Goal: Task Accomplishment & Management: Use online tool/utility

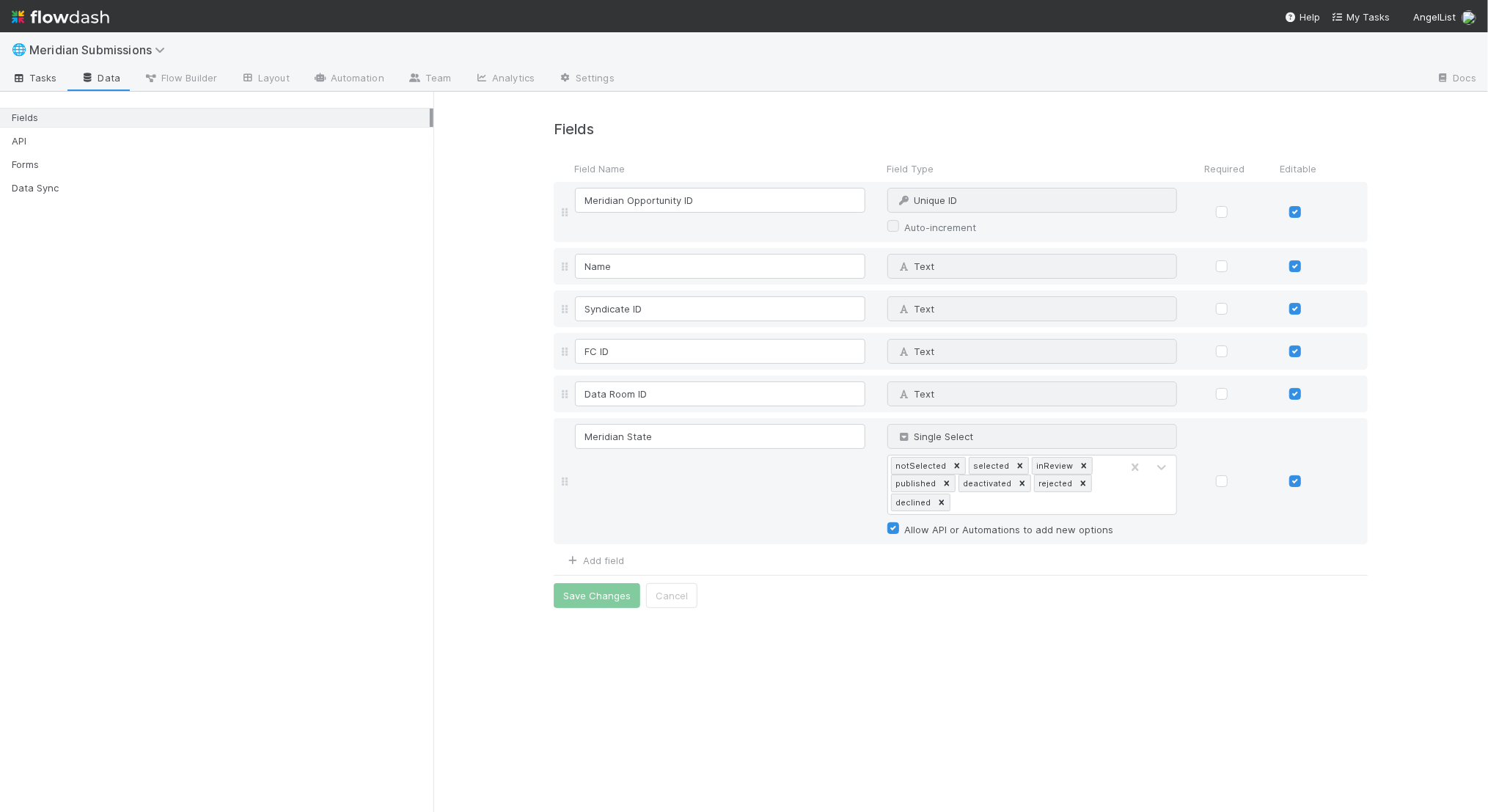
click at [26, 76] on span "Tasks" at bounding box center [34, 78] width 46 height 15
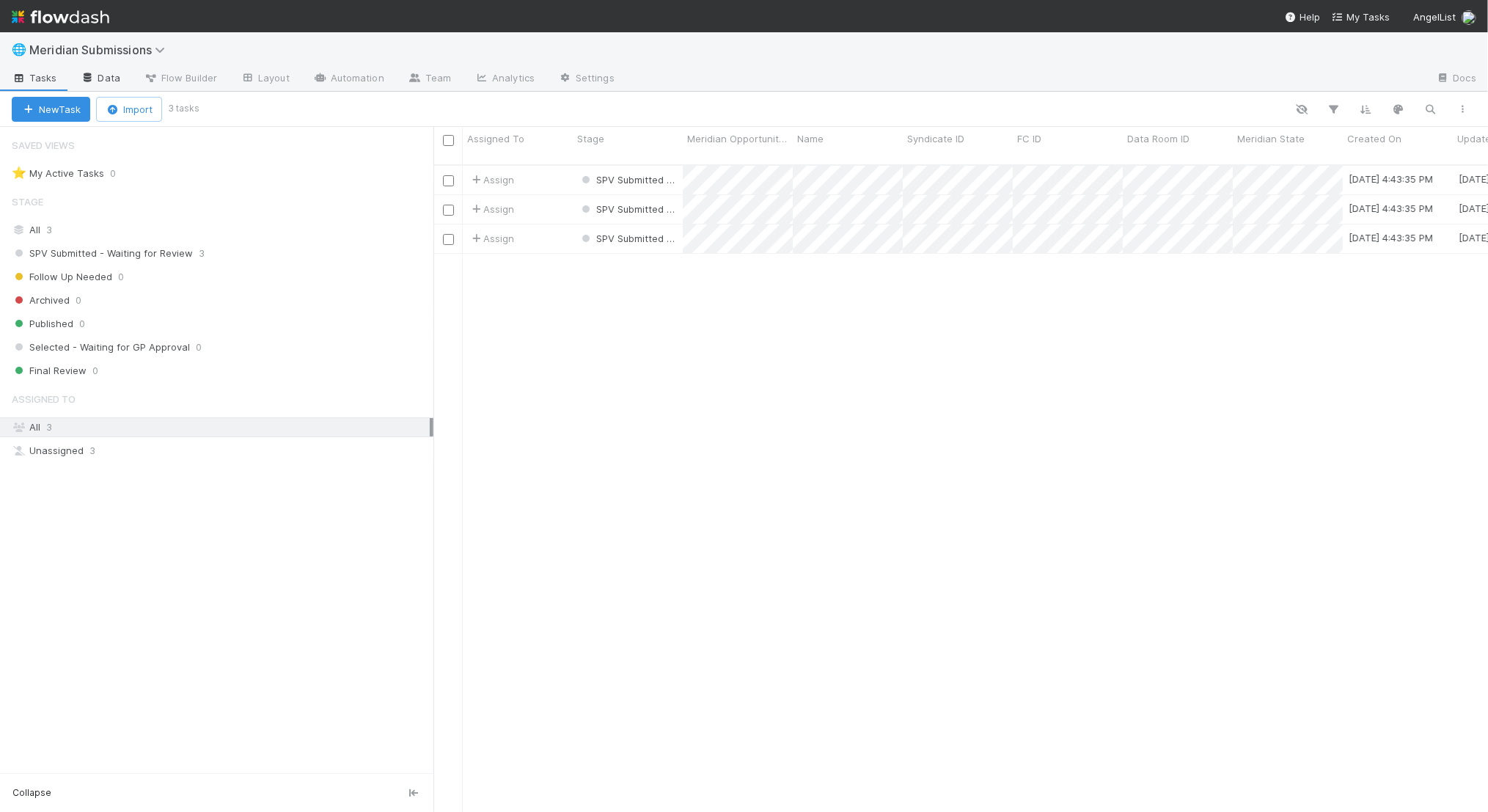
click at [119, 83] on link "Data" at bounding box center [100, 79] width 63 height 23
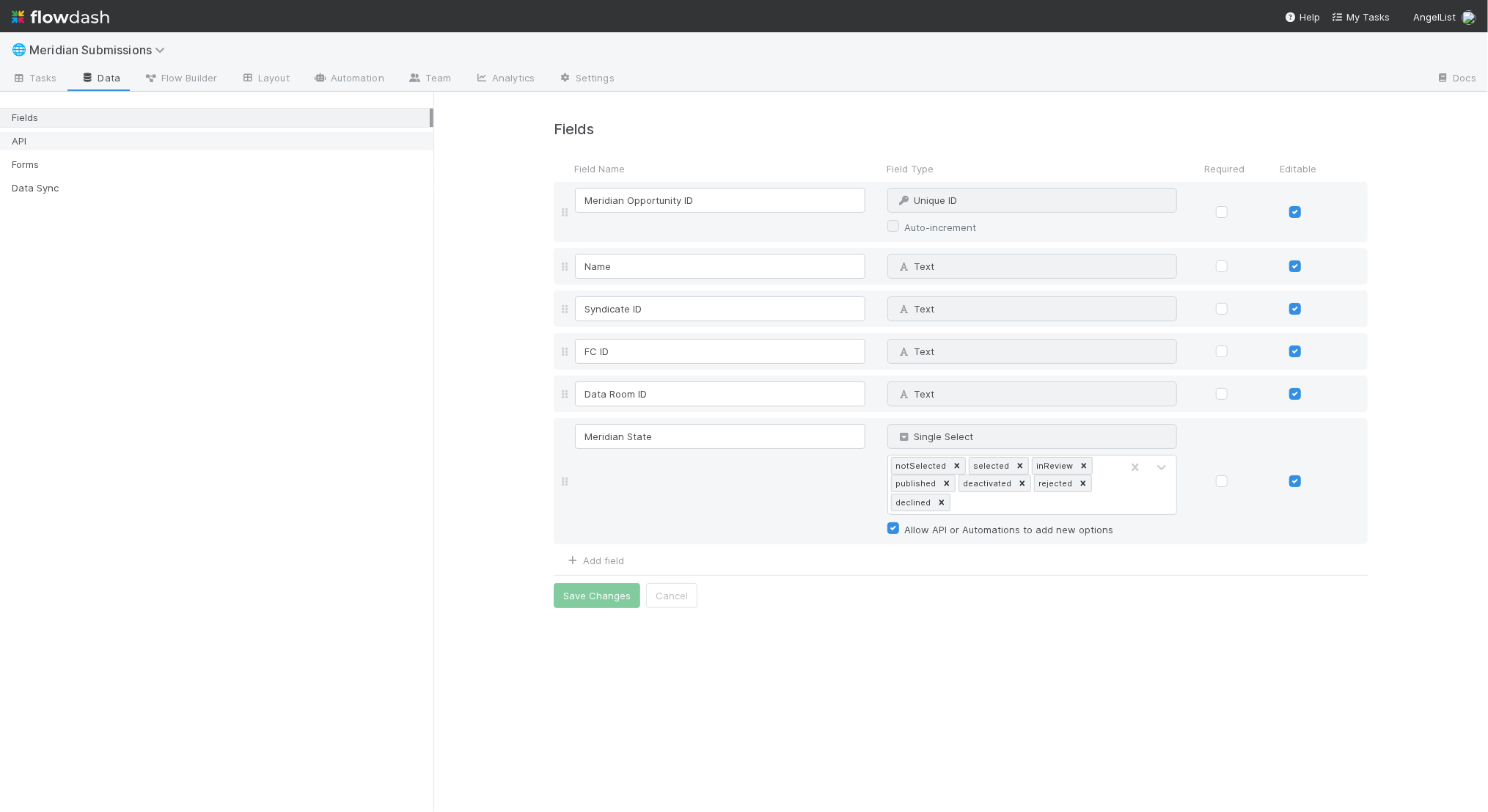
click at [117, 147] on div "API" at bounding box center [221, 141] width 418 height 19
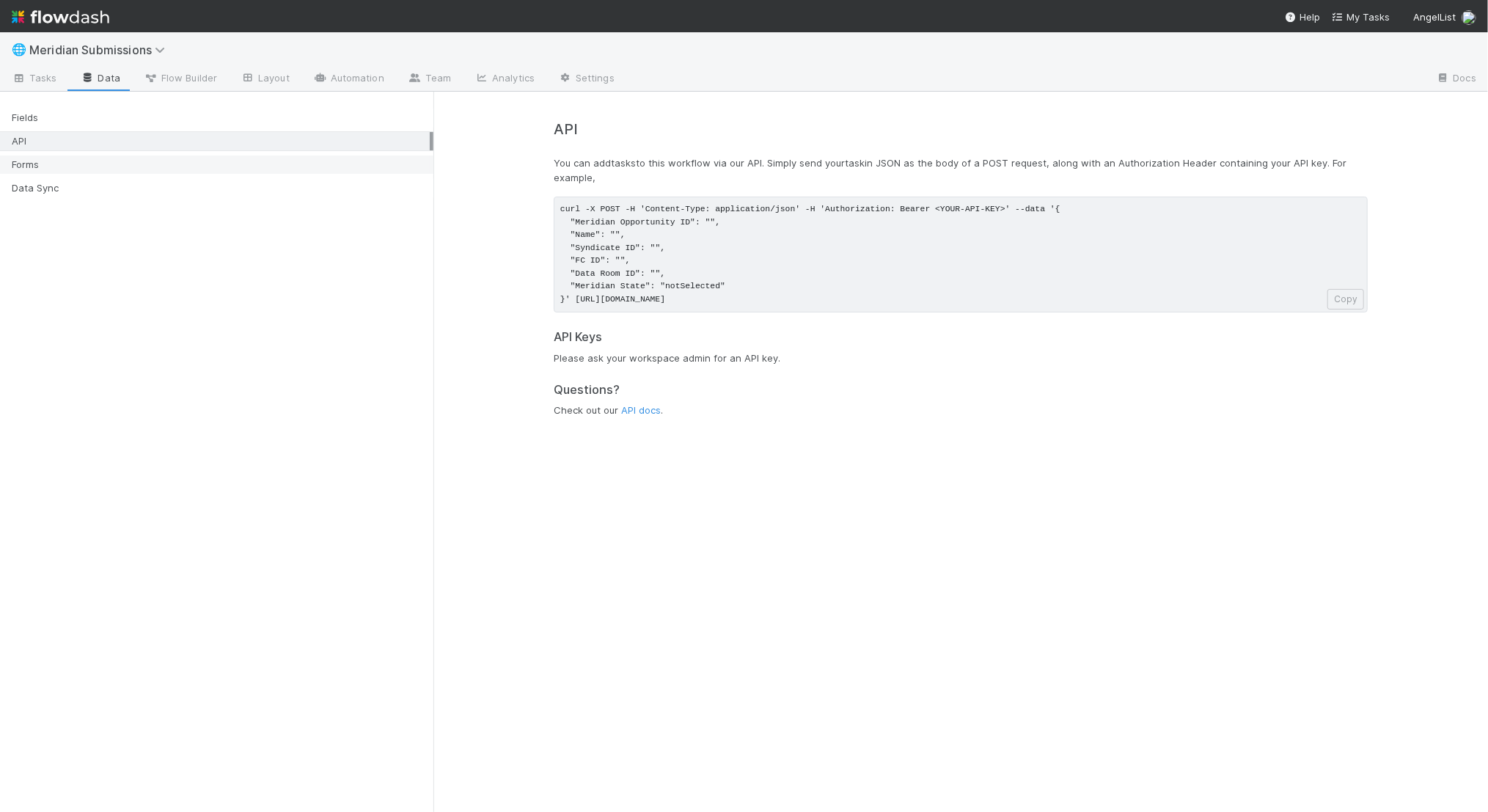
click at [114, 170] on div "Forms" at bounding box center [221, 164] width 418 height 19
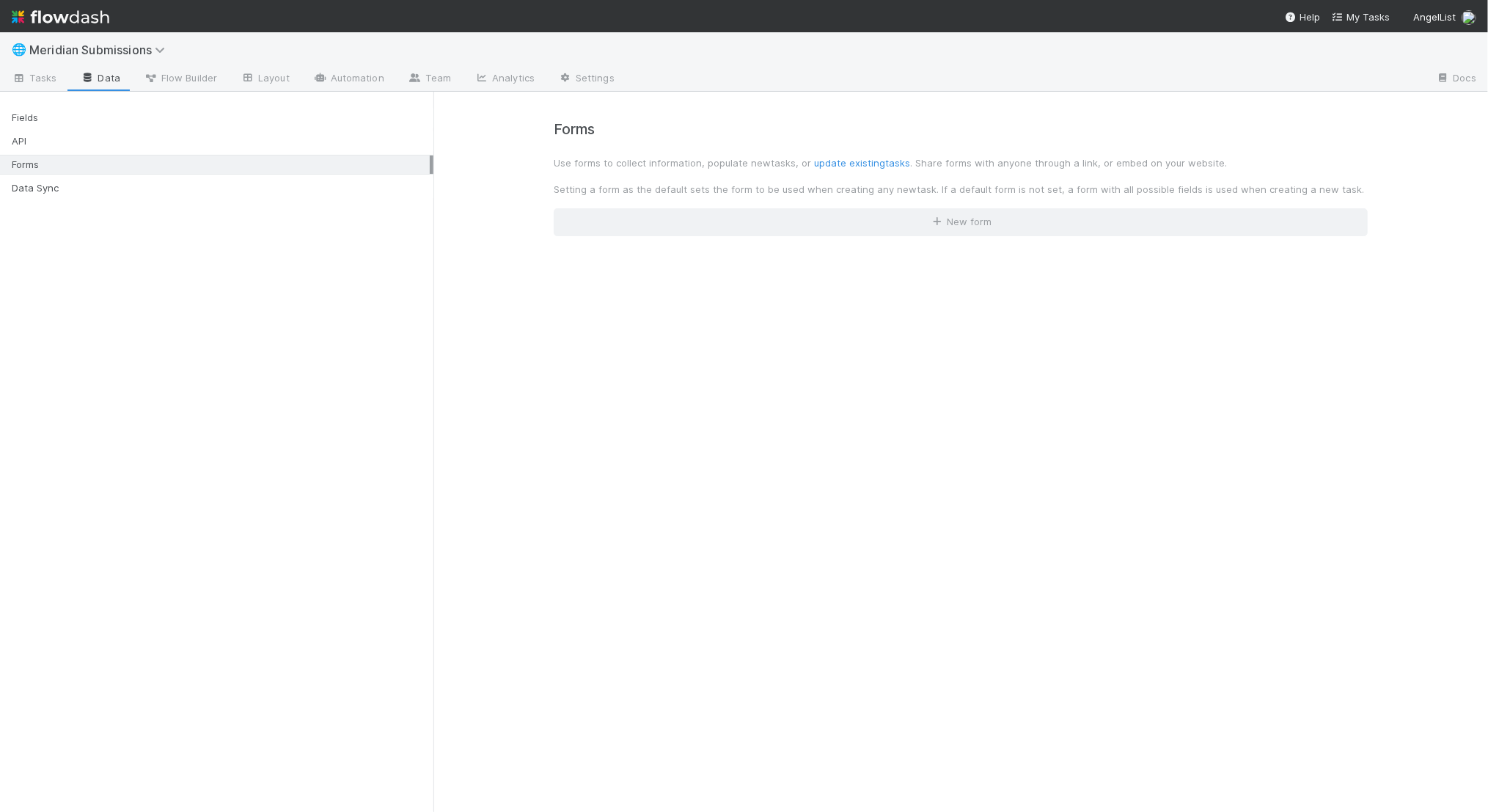
click at [105, 199] on div "Fields API Forms Data Sync" at bounding box center [217, 148] width 434 height 106
click at [105, 194] on div "Data Sync" at bounding box center [221, 188] width 418 height 19
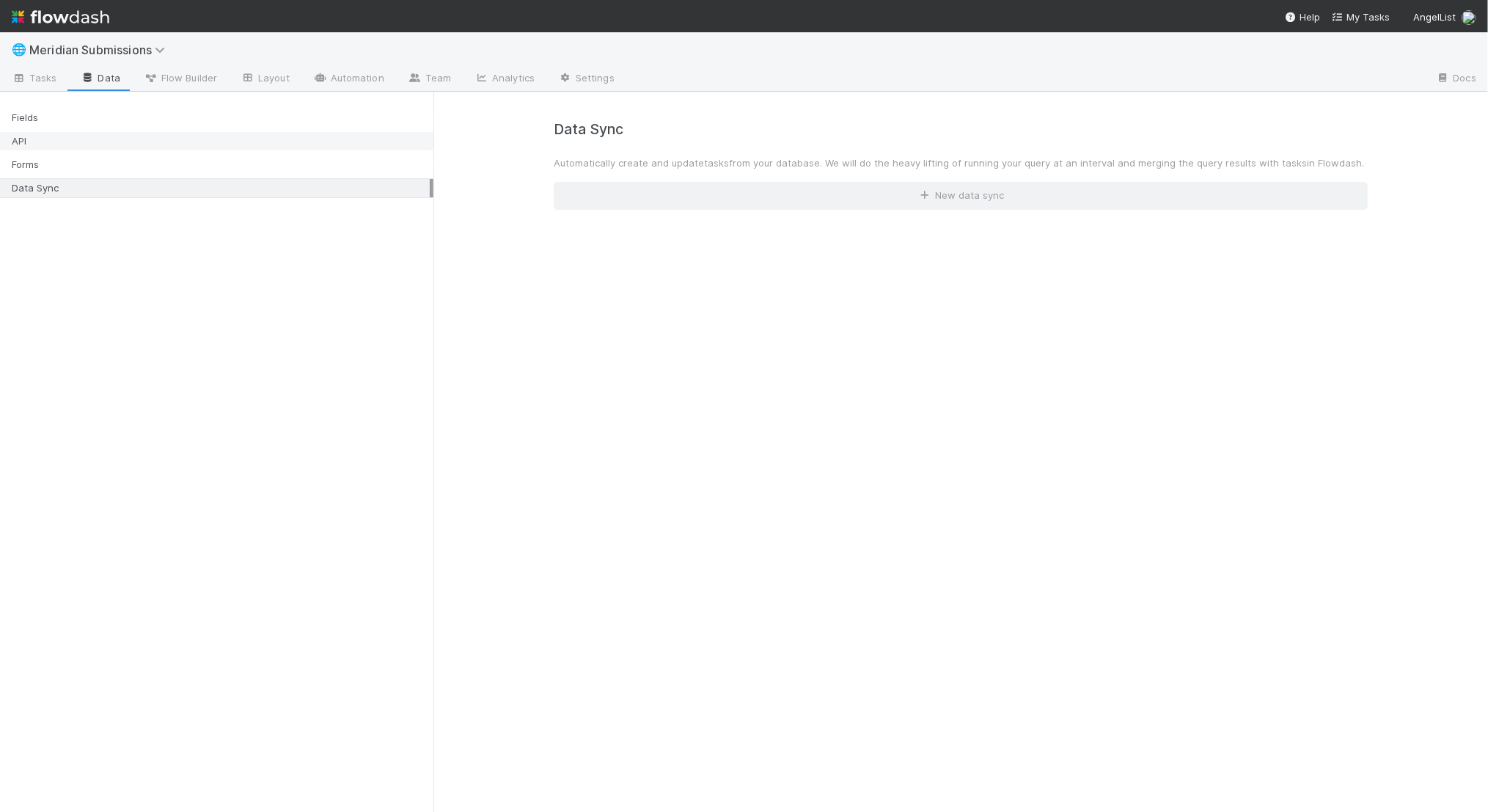
click at [120, 134] on div "API" at bounding box center [221, 141] width 418 height 19
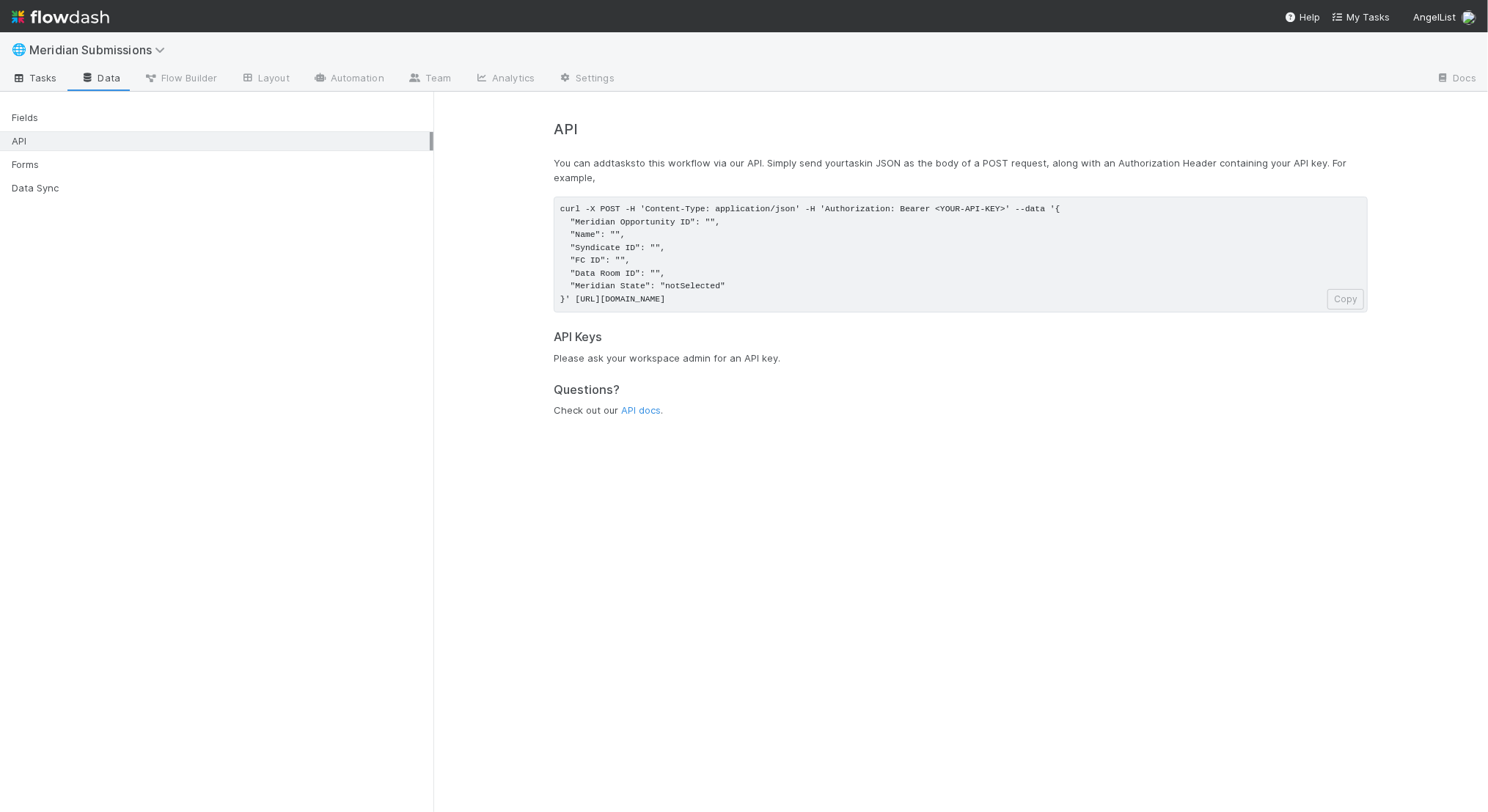
click at [34, 76] on span "Tasks" at bounding box center [34, 78] width 46 height 15
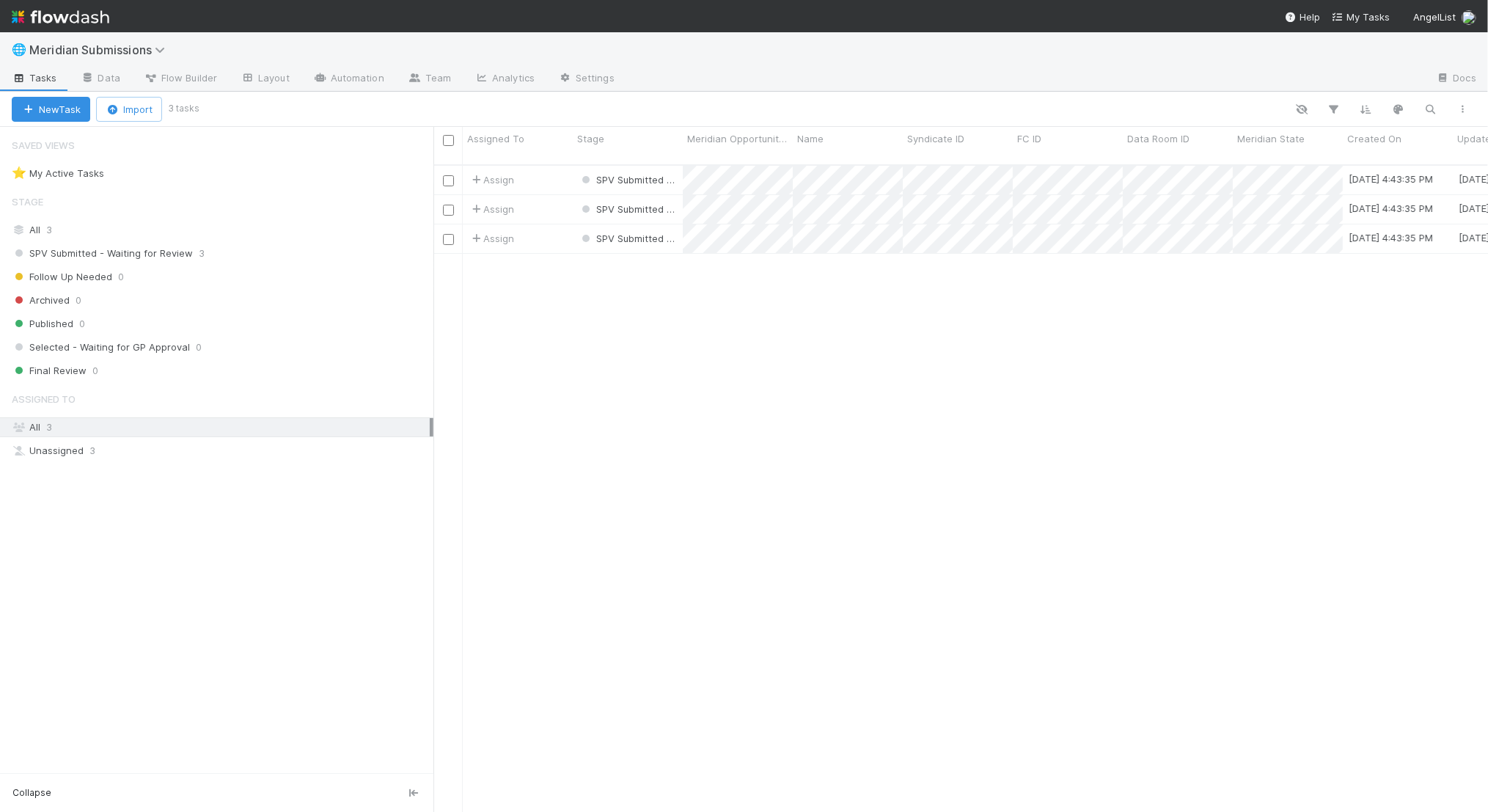
scroll to position [659, 1054]
click at [105, 79] on link "Data" at bounding box center [100, 79] width 63 height 23
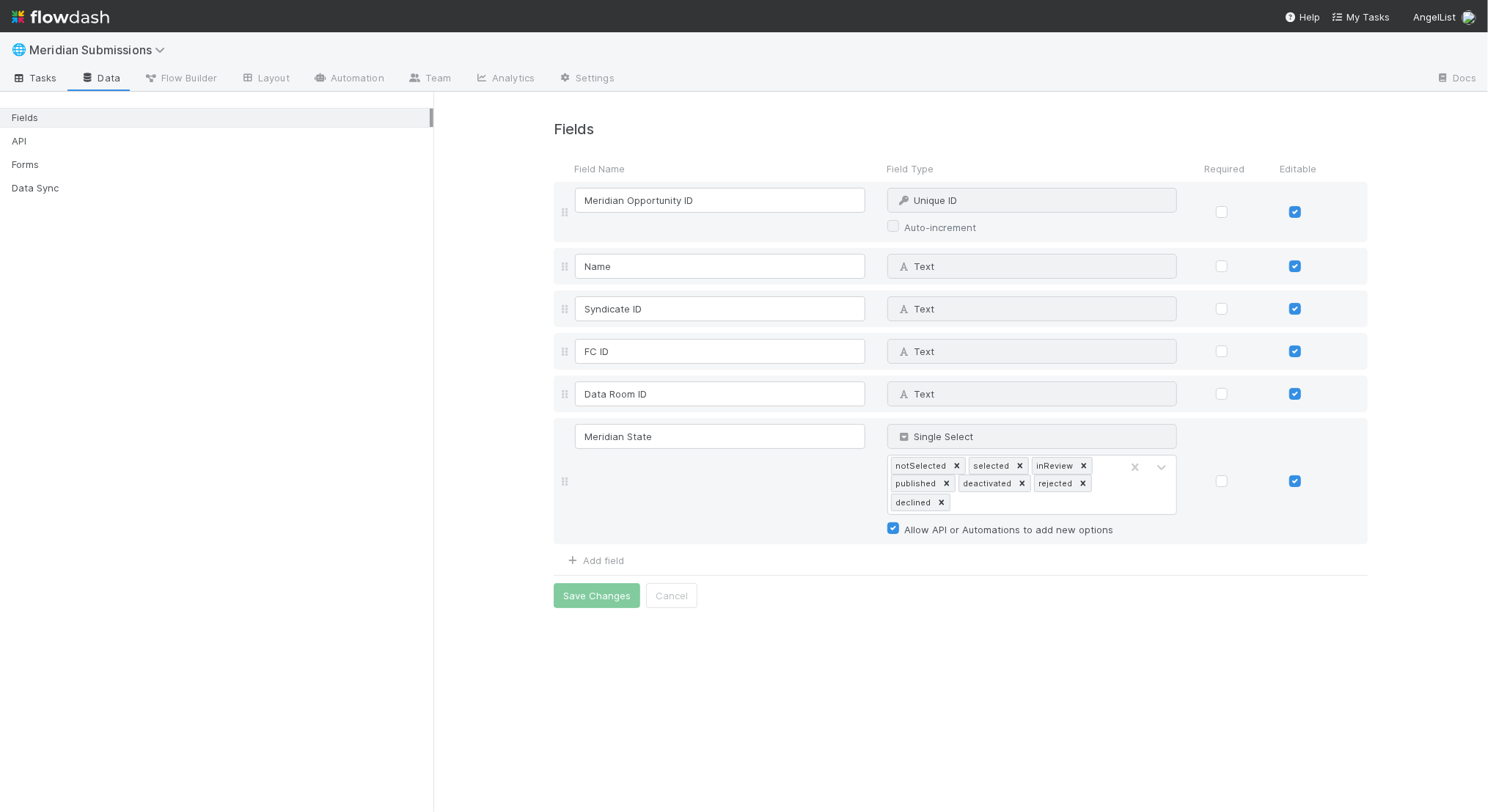
click at [40, 73] on span "Tasks" at bounding box center [34, 78] width 46 height 15
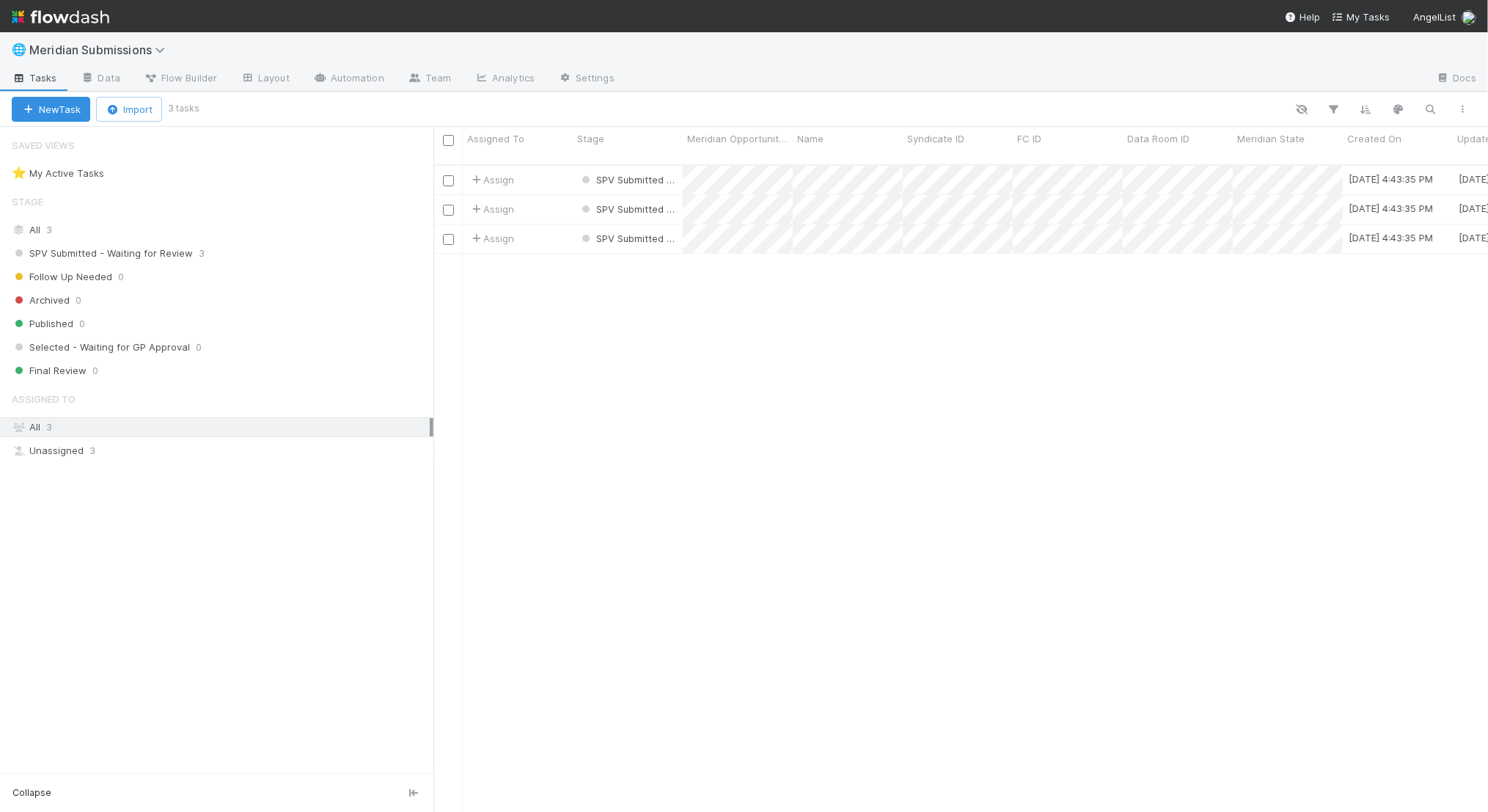
scroll to position [659, 1054]
click at [158, 47] on icon at bounding box center [162, 50] width 15 height 12
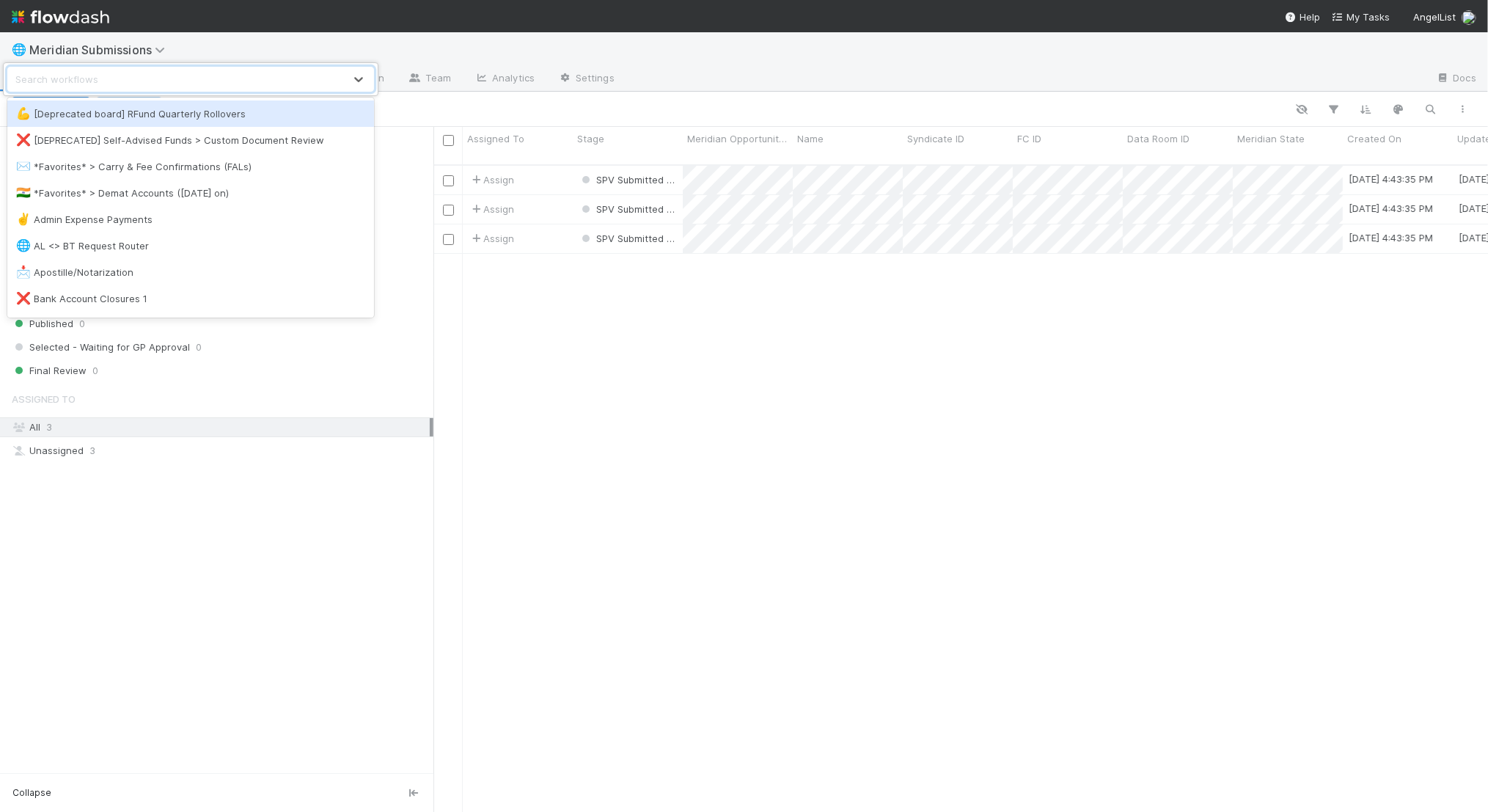
click at [494, 40] on div "option [Deprecated board] RFund Quarterly Rollovers focused, 1 of 92. 92 result…" at bounding box center [744, 406] width 1488 height 812
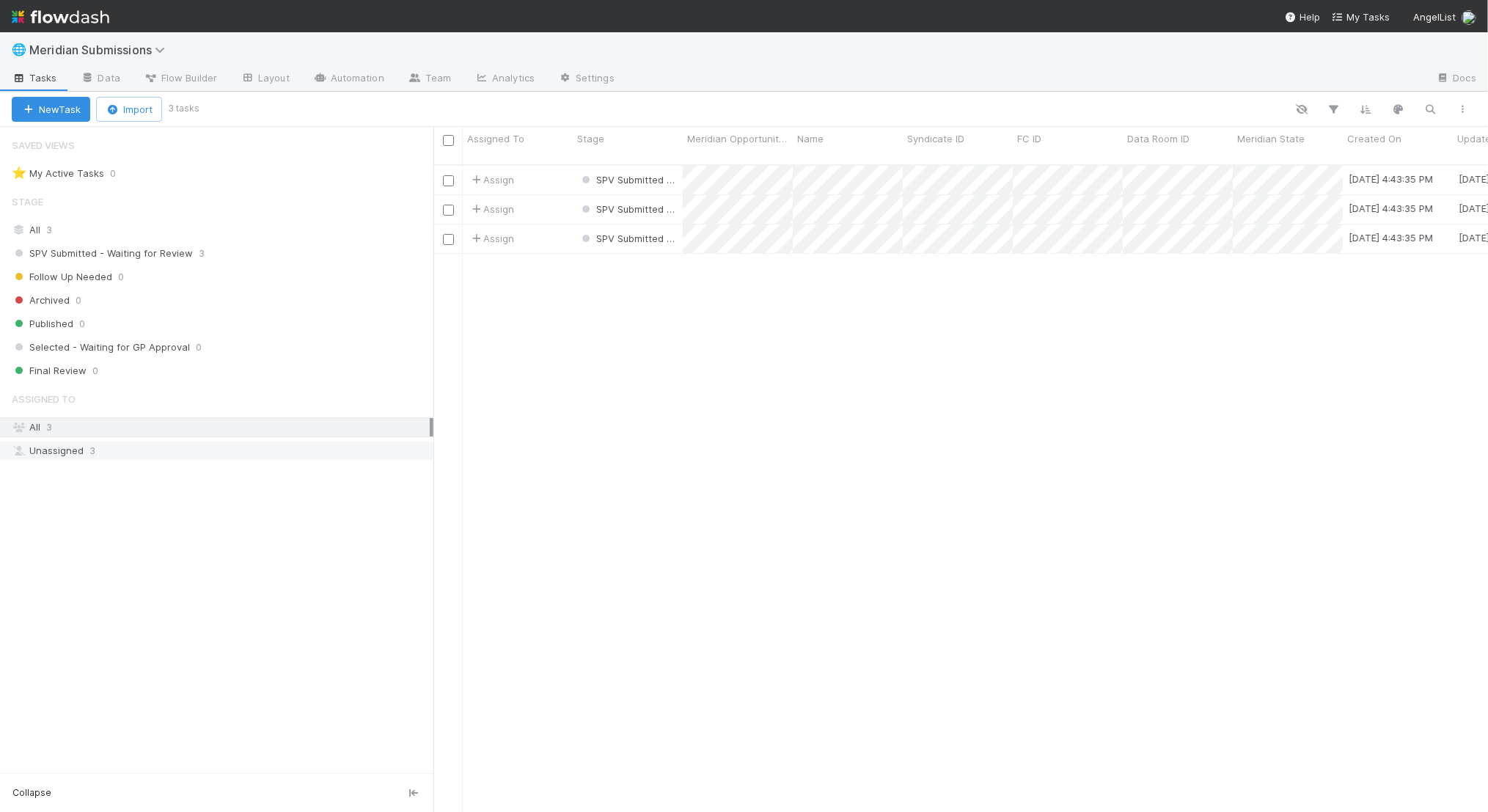
click at [148, 446] on div "Unassigned 3" at bounding box center [221, 450] width 418 height 19
click at [157, 428] on div "All 3" at bounding box center [221, 427] width 418 height 19
click at [520, 166] on div "Assign" at bounding box center [517, 180] width 110 height 28
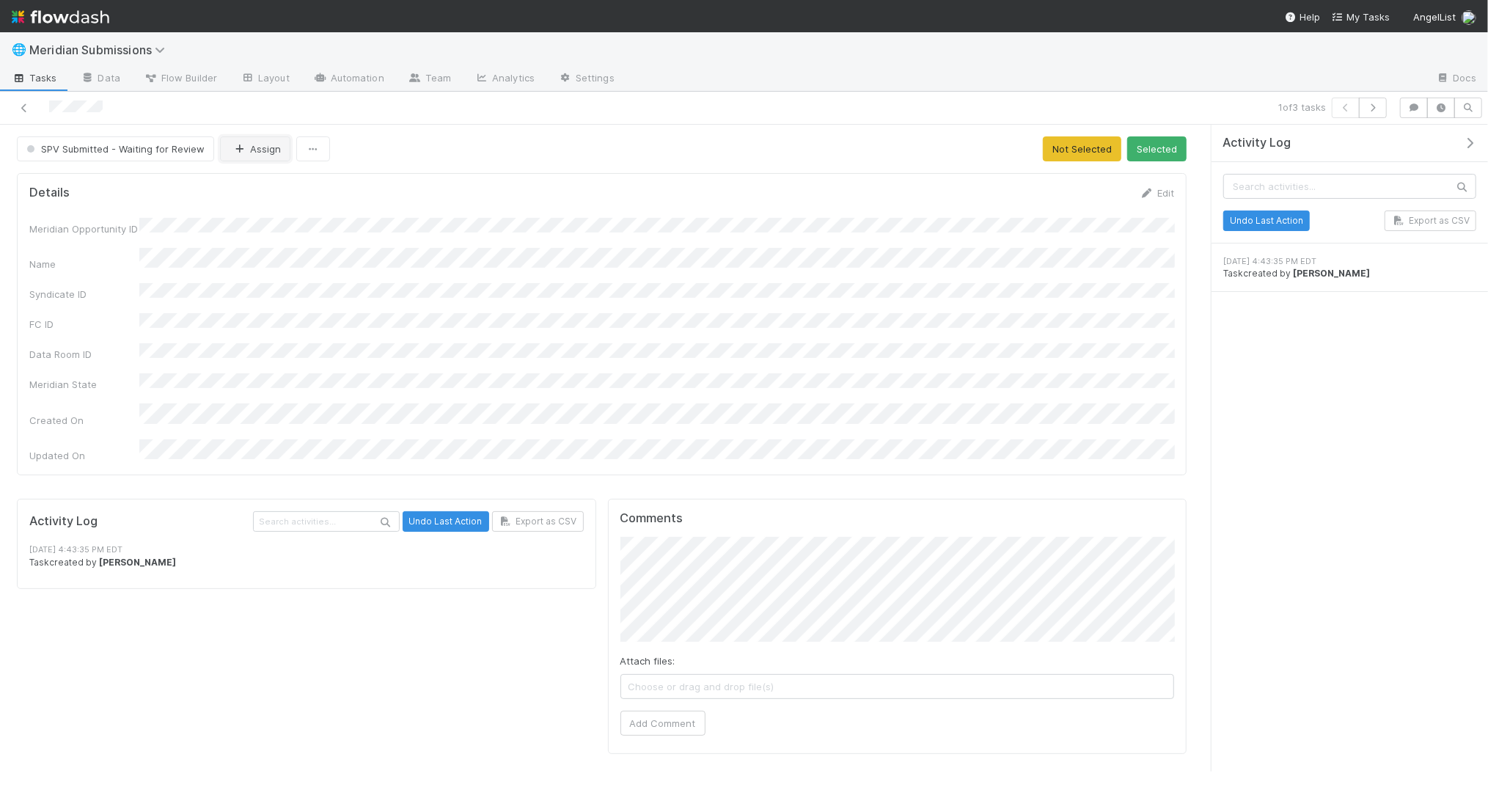
click at [252, 147] on button "Assign" at bounding box center [255, 148] width 70 height 25
click at [530, 206] on div at bounding box center [744, 406] width 1488 height 812
click at [23, 106] on icon at bounding box center [25, 108] width 15 height 10
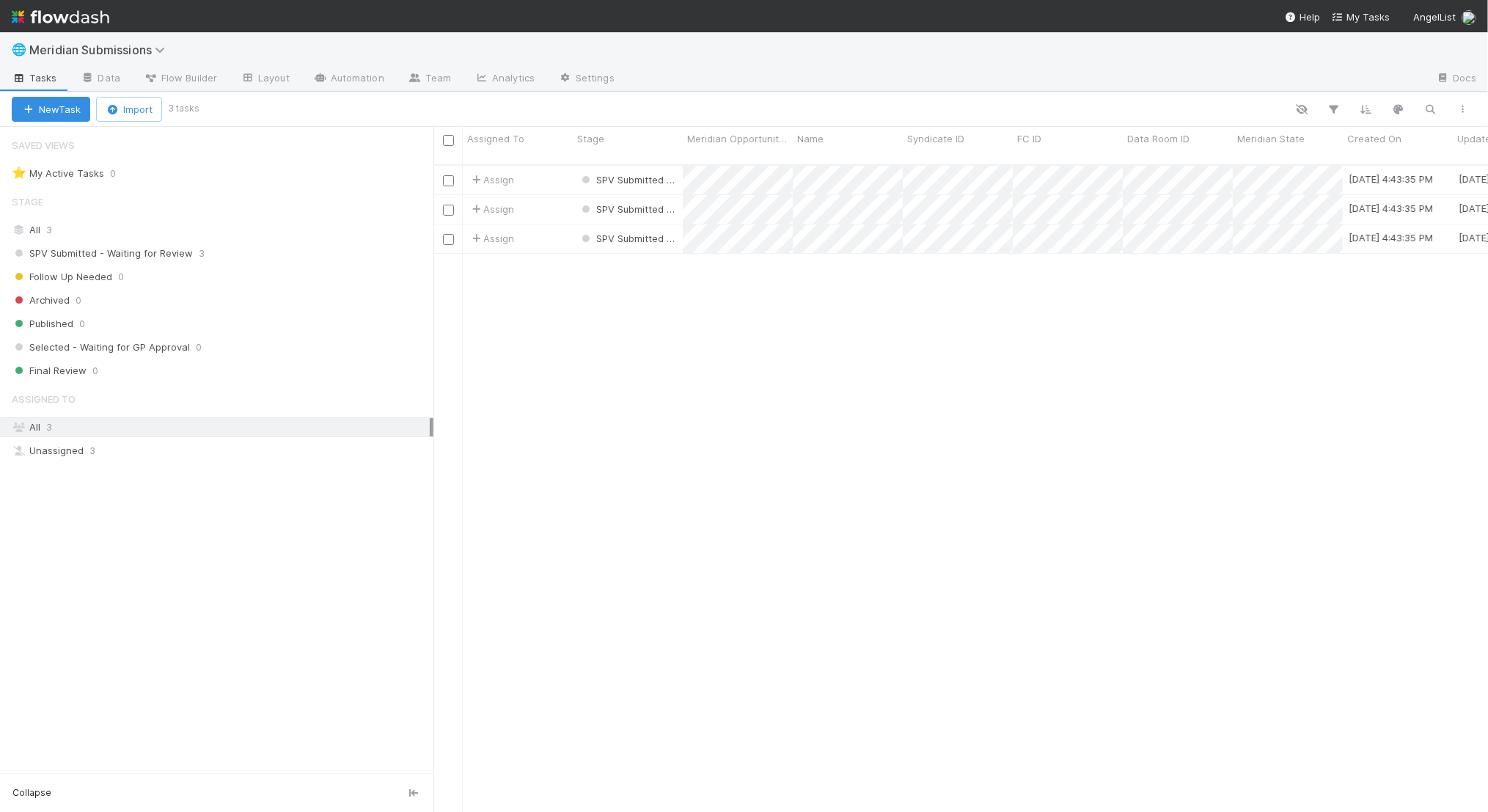
scroll to position [659, 1054]
click at [1401, 105] on icon "button" at bounding box center [1398, 109] width 15 height 13
click at [1401, 105] on div "Tasks will be highlighted based on the first matching rule: Add color" at bounding box center [744, 406] width 1488 height 812
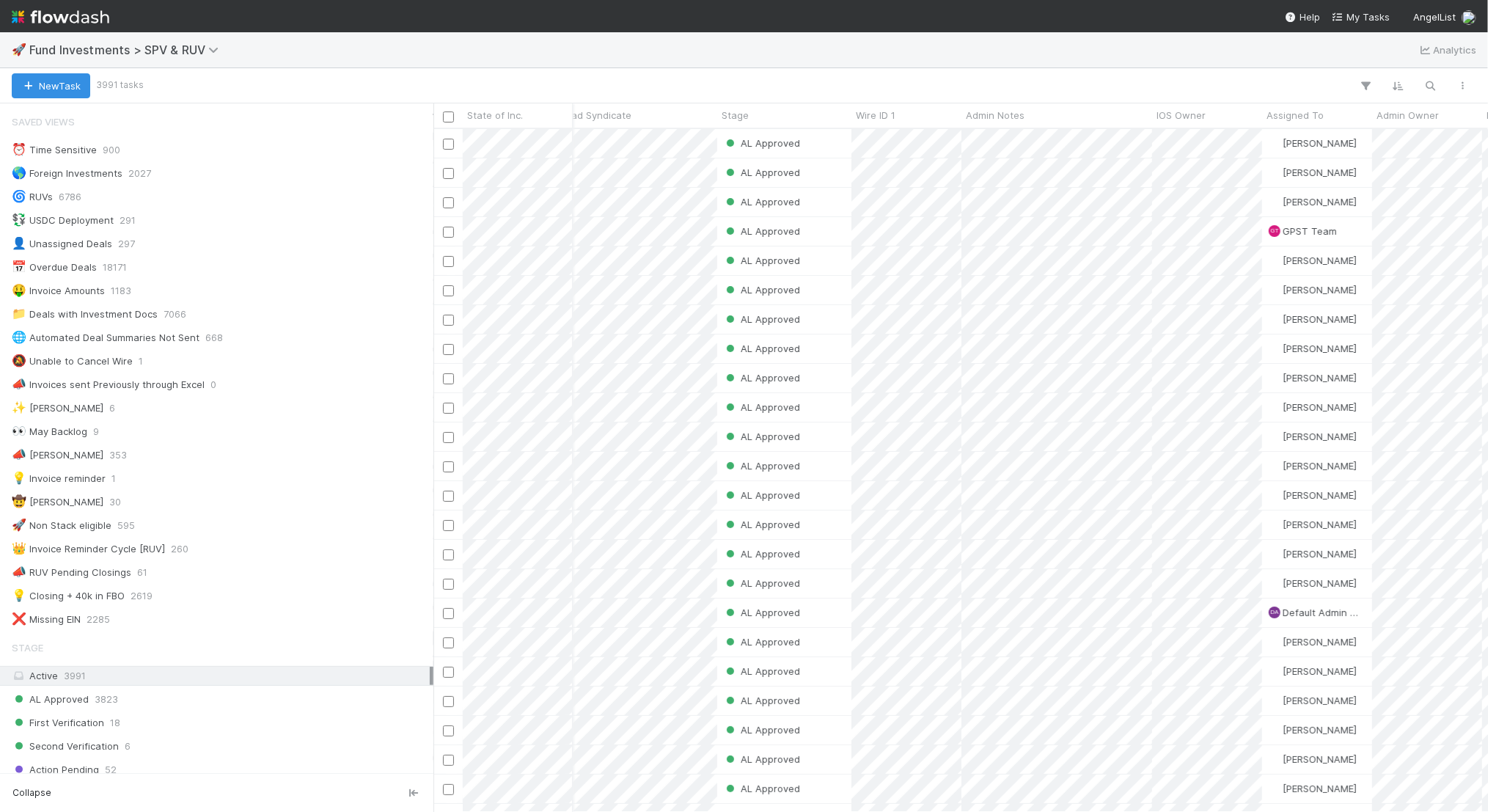
scroll to position [0, 319]
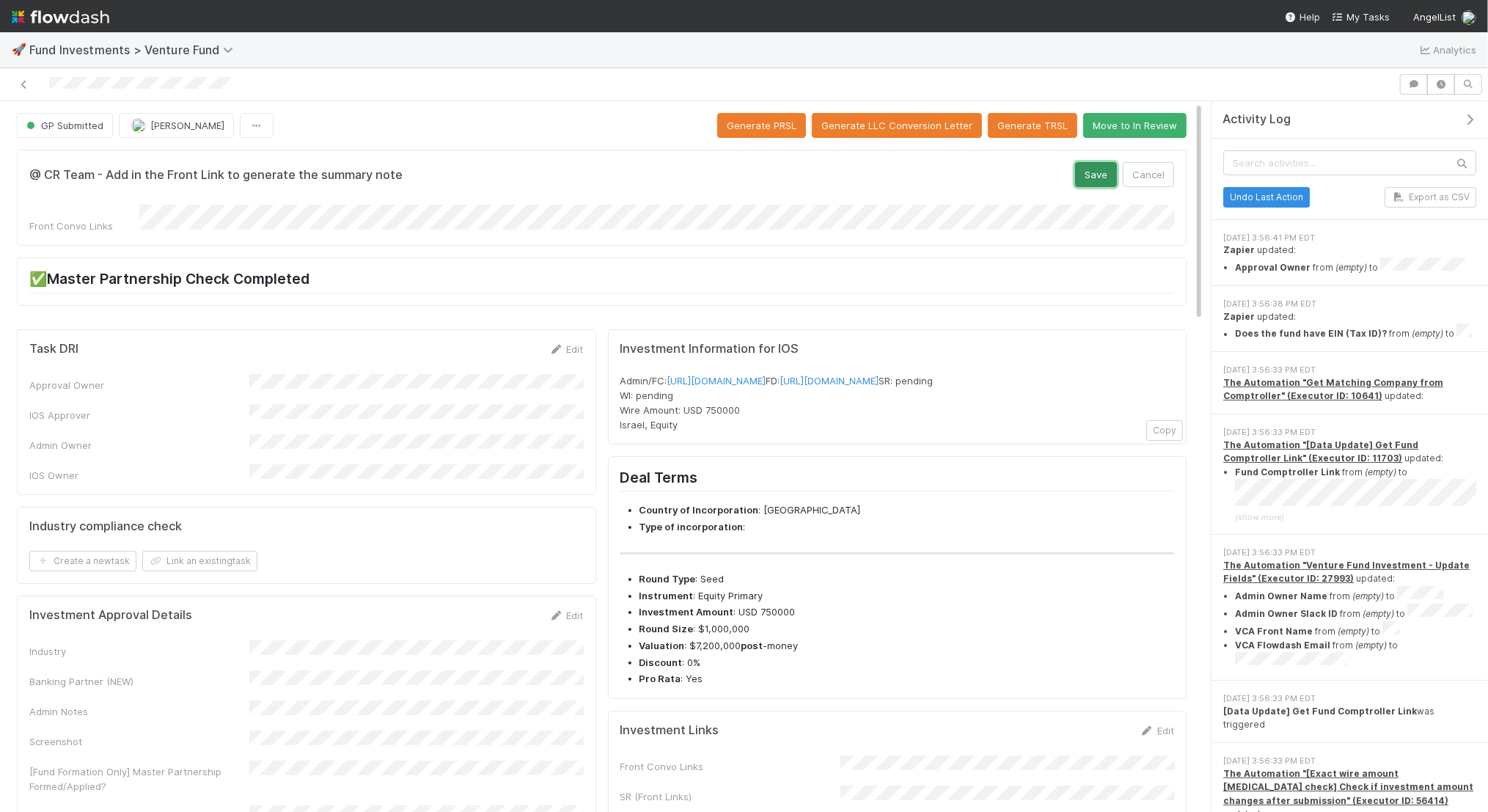
click at [1098, 170] on button "Save" at bounding box center [1096, 174] width 42 height 25
